Goal: Task Accomplishment & Management: Use online tool/utility

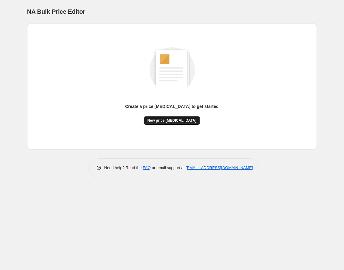
click at [158, 119] on span "New price [MEDICAL_DATA]" at bounding box center [171, 120] width 49 height 5
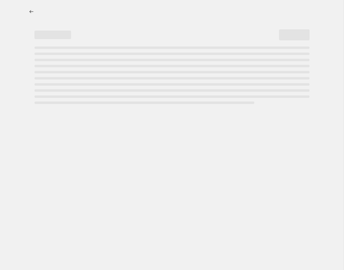
select select "percentage"
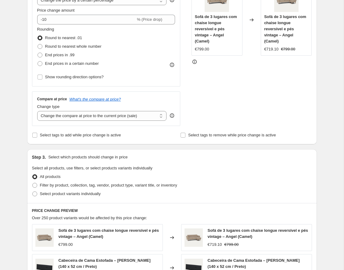
scroll to position [137, 0]
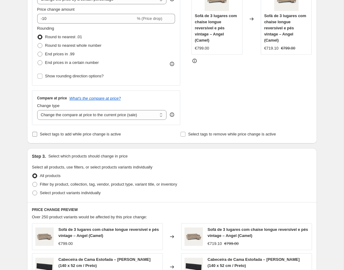
click at [108, 133] on span "Select tags to add while price change is active" at bounding box center [80, 134] width 81 height 5
click at [37, 133] on input "Select tags to add while price change is active" at bounding box center [34, 134] width 5 height 5
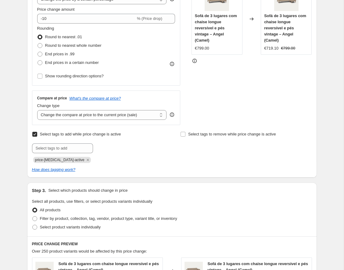
click at [108, 133] on span "Select tags to add while price change is active" at bounding box center [80, 134] width 81 height 5
click at [37, 133] on input "Select tags to add while price change is active" at bounding box center [34, 134] width 5 height 5
checkbox input "false"
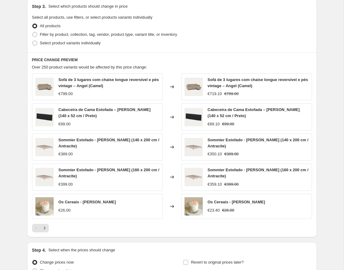
scroll to position [348, 0]
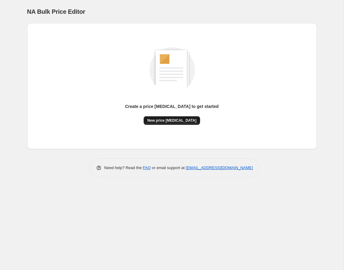
click at [179, 121] on span "New price [MEDICAL_DATA]" at bounding box center [171, 120] width 49 height 5
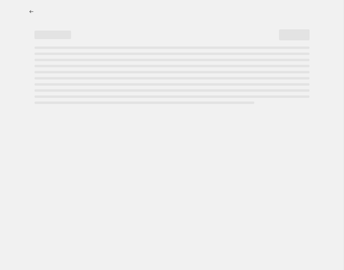
select select "percentage"
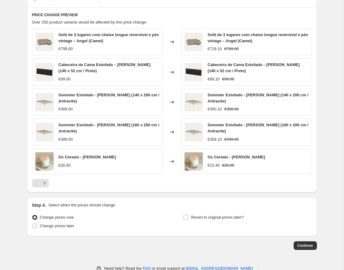
scroll to position [348, 0]
